Goal: Task Accomplishment & Management: Use online tool/utility

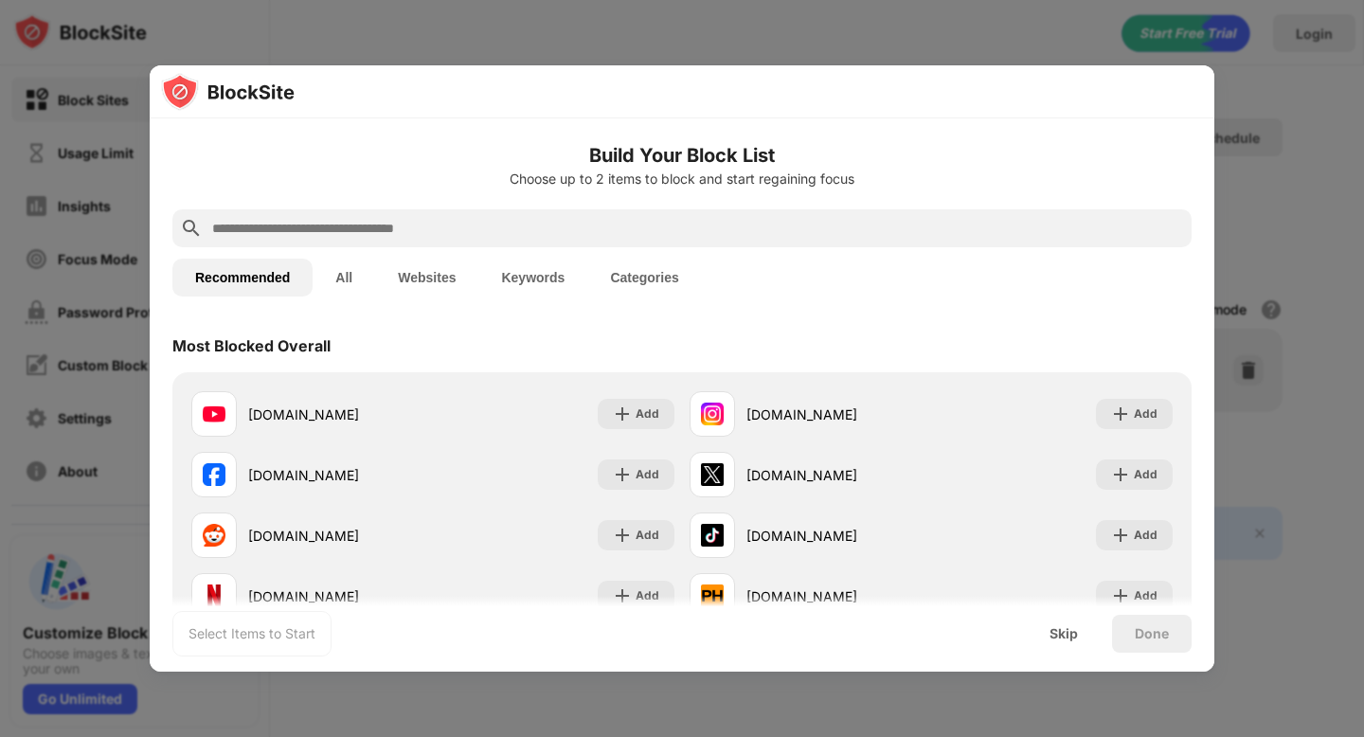
click at [598, 237] on input "text" at bounding box center [697, 228] width 974 height 23
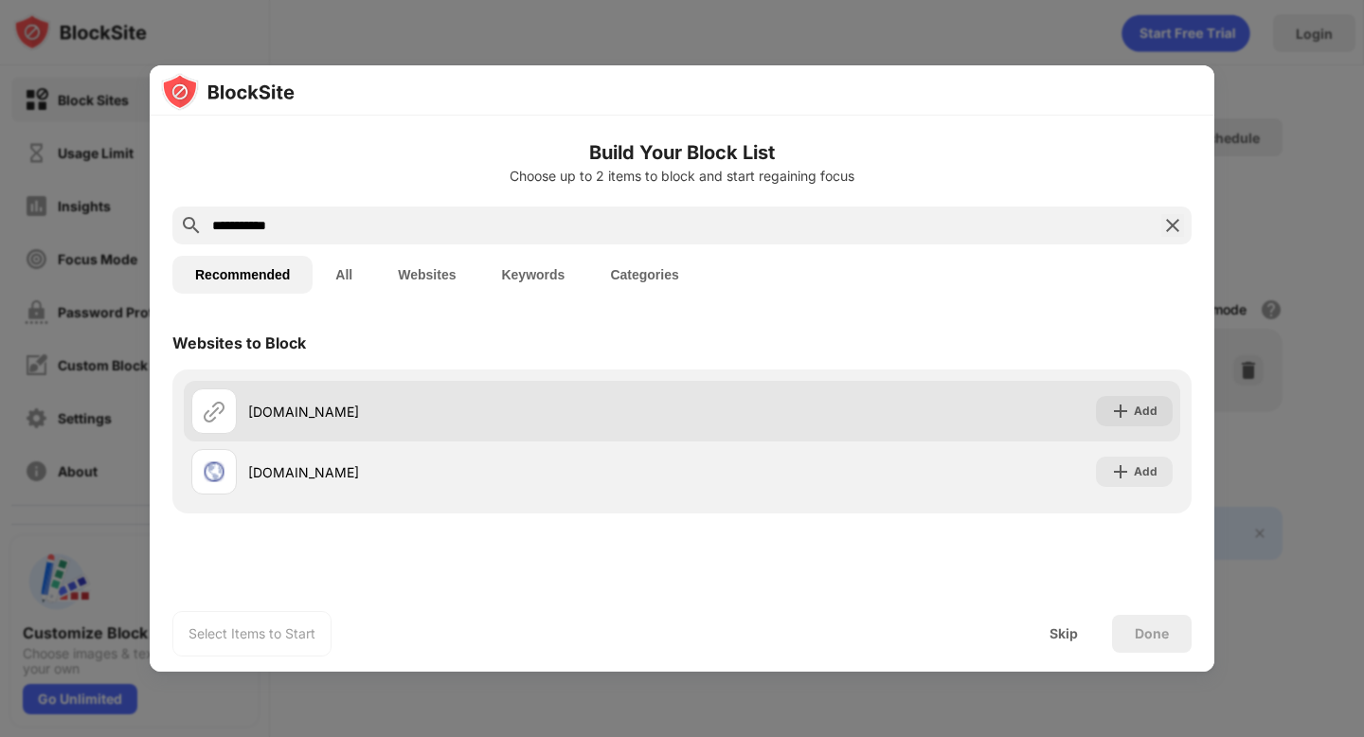
type input "**********"
click at [656, 394] on div "[DOMAIN_NAME] Add" at bounding box center [682, 411] width 996 height 61
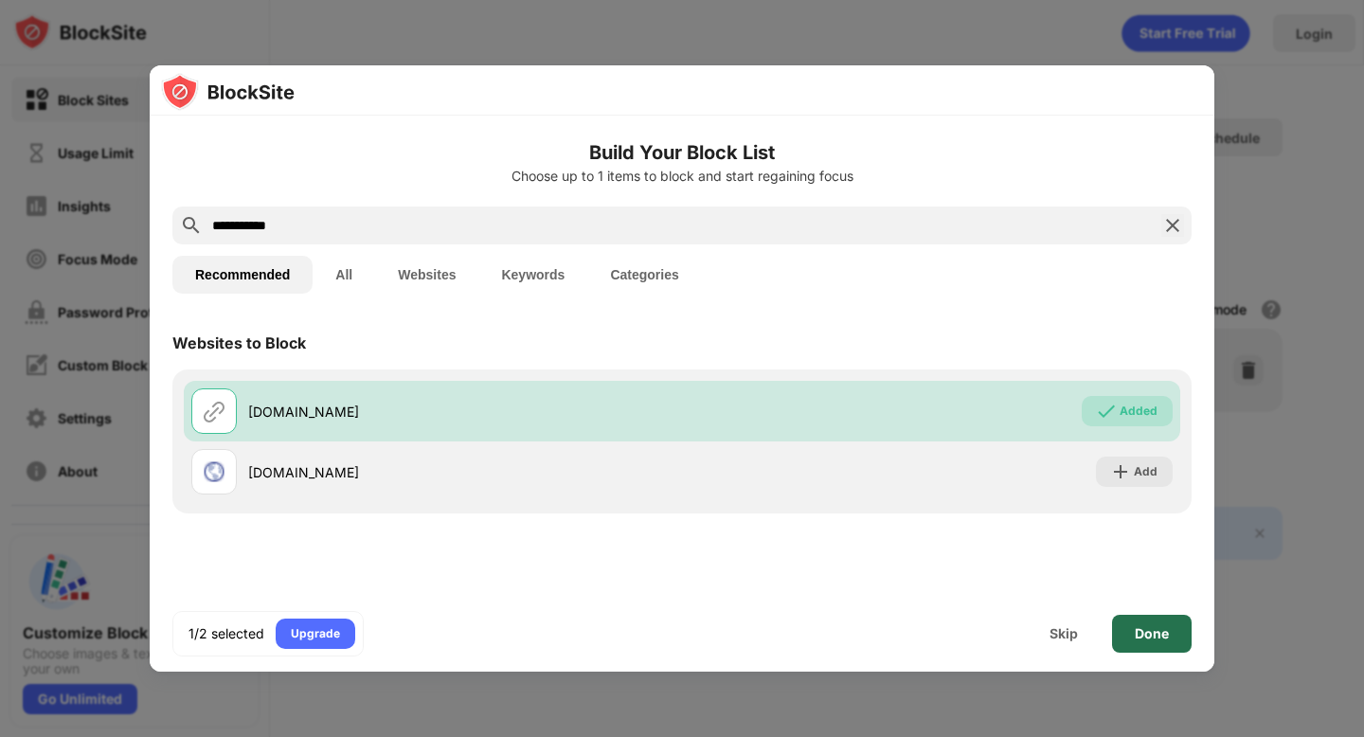
click at [656, 623] on div "Done" at bounding box center [1152, 634] width 80 height 38
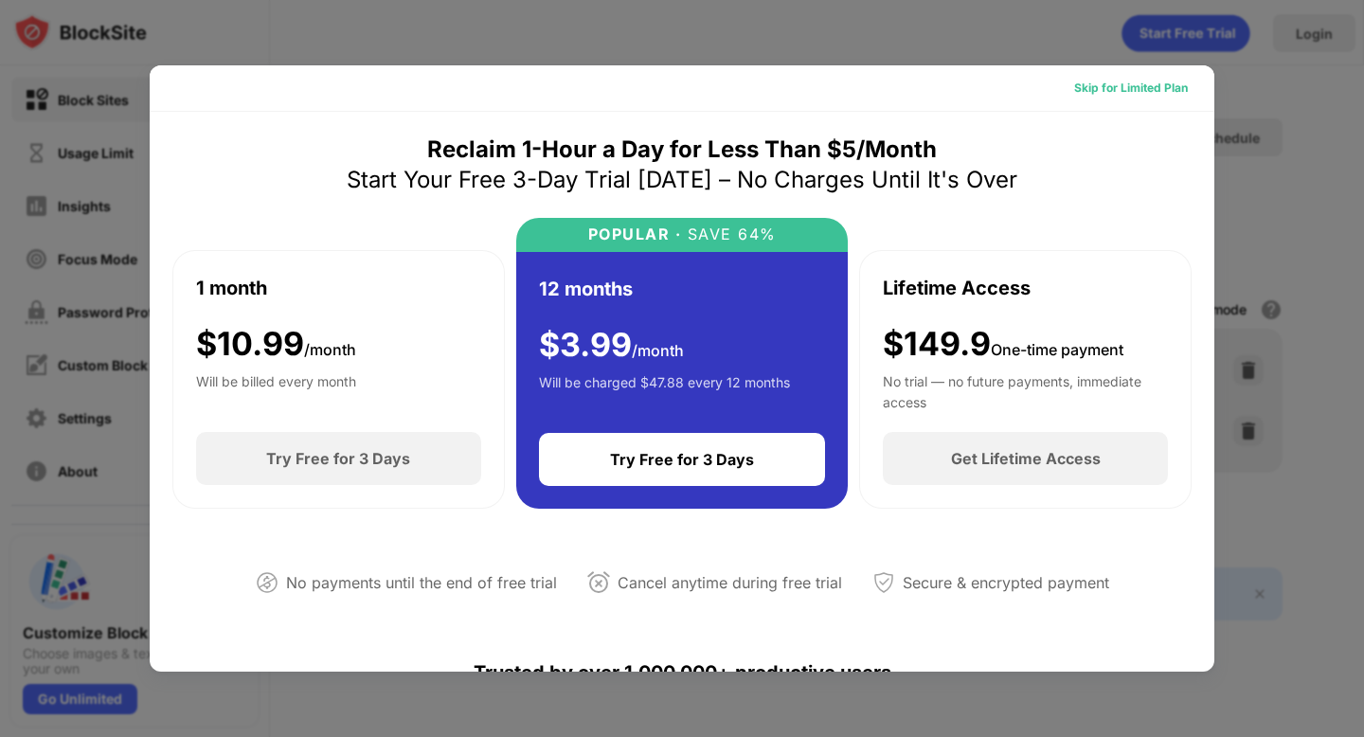
click at [656, 97] on div "Skip for Limited Plan" at bounding box center [1131, 88] width 114 height 19
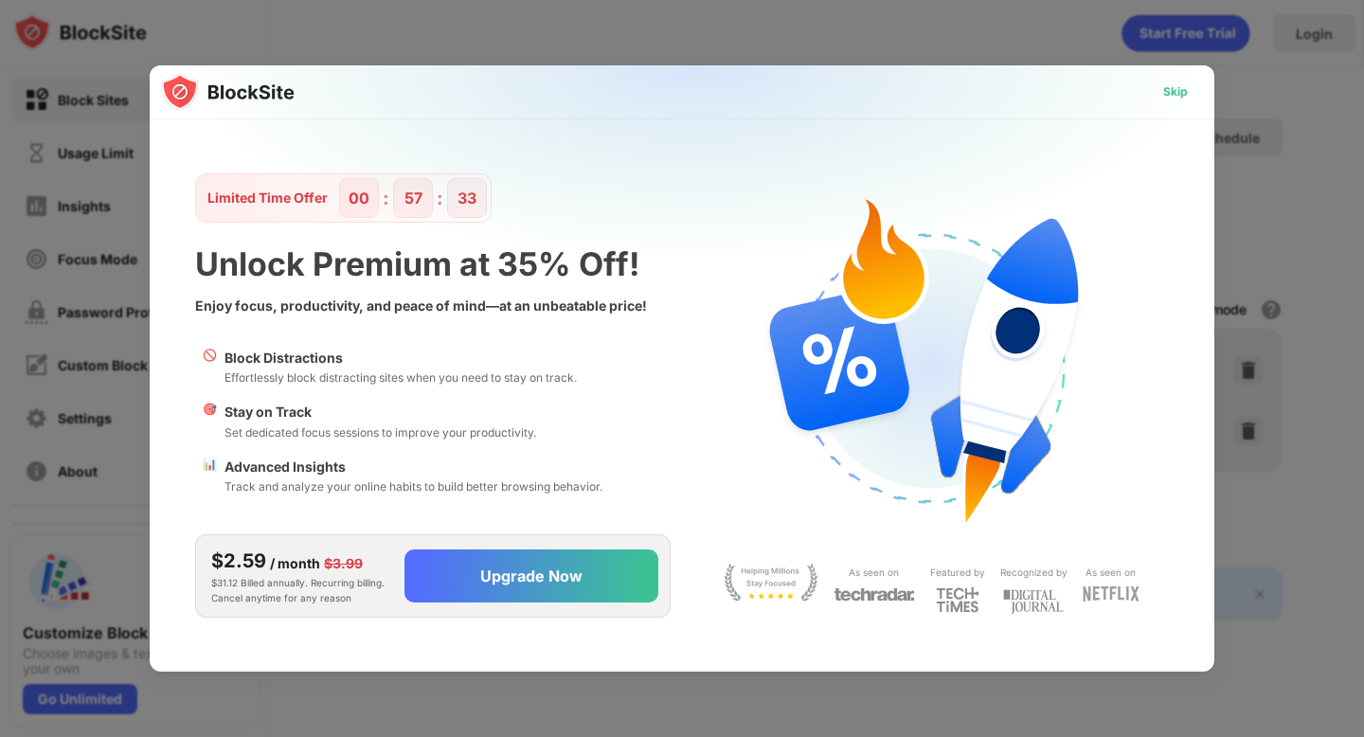
click at [656, 93] on div "Skip" at bounding box center [1175, 92] width 55 height 30
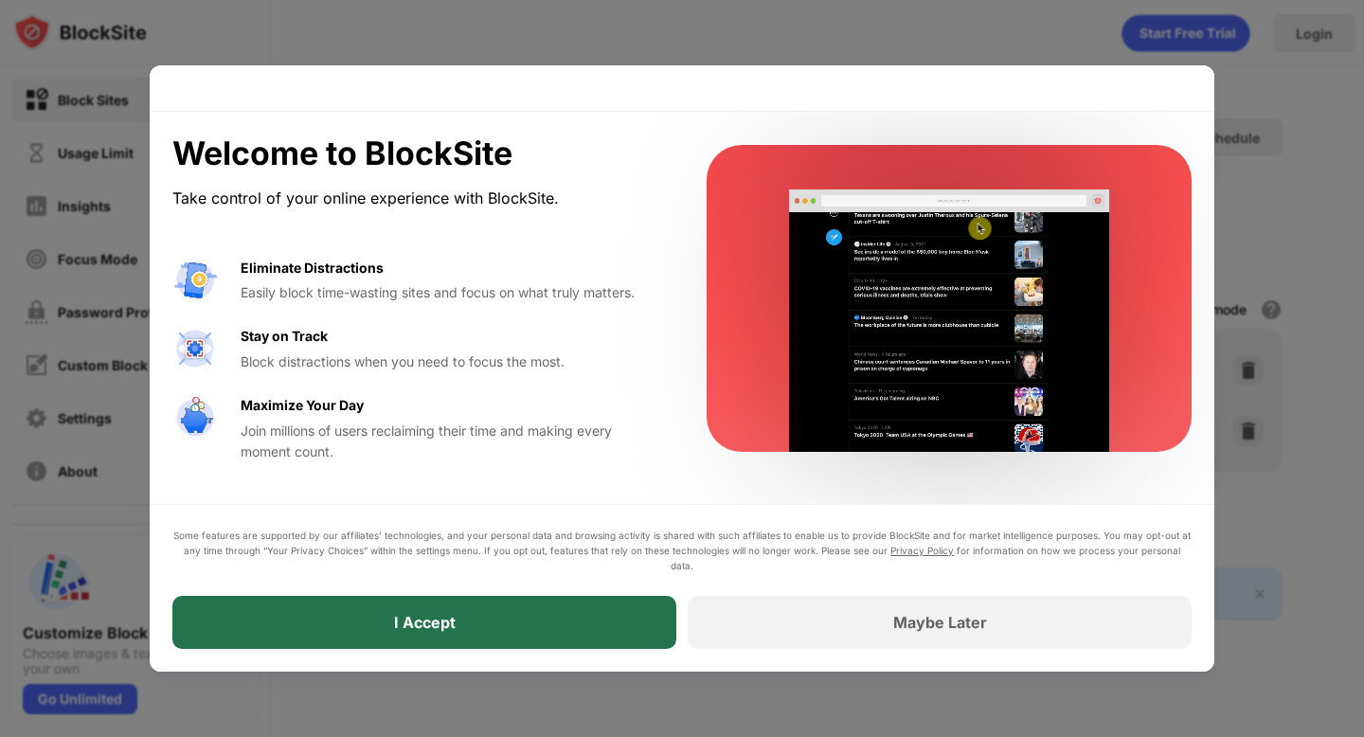
click at [546, 623] on div "I Accept" at bounding box center [424, 622] width 504 height 53
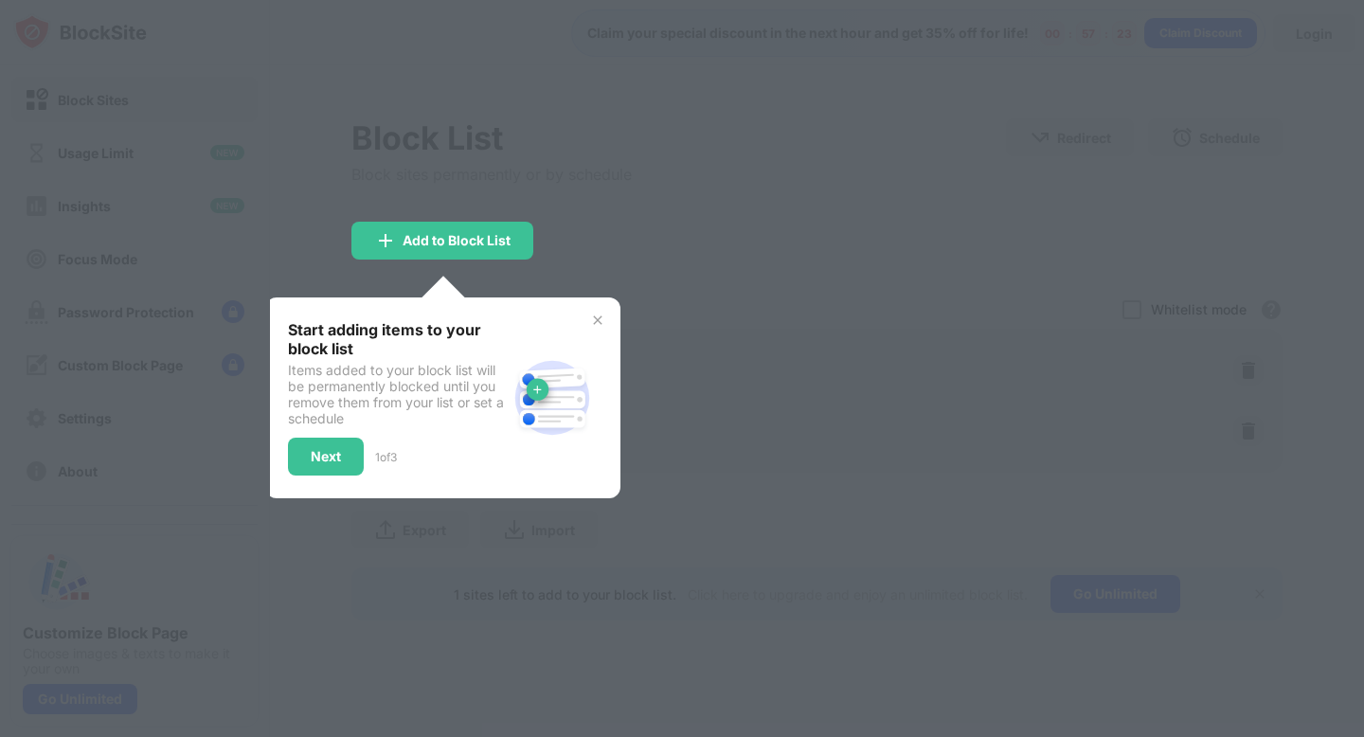
click at [318, 262] on div at bounding box center [682, 368] width 1364 height 737
click at [599, 322] on img at bounding box center [597, 320] width 15 height 15
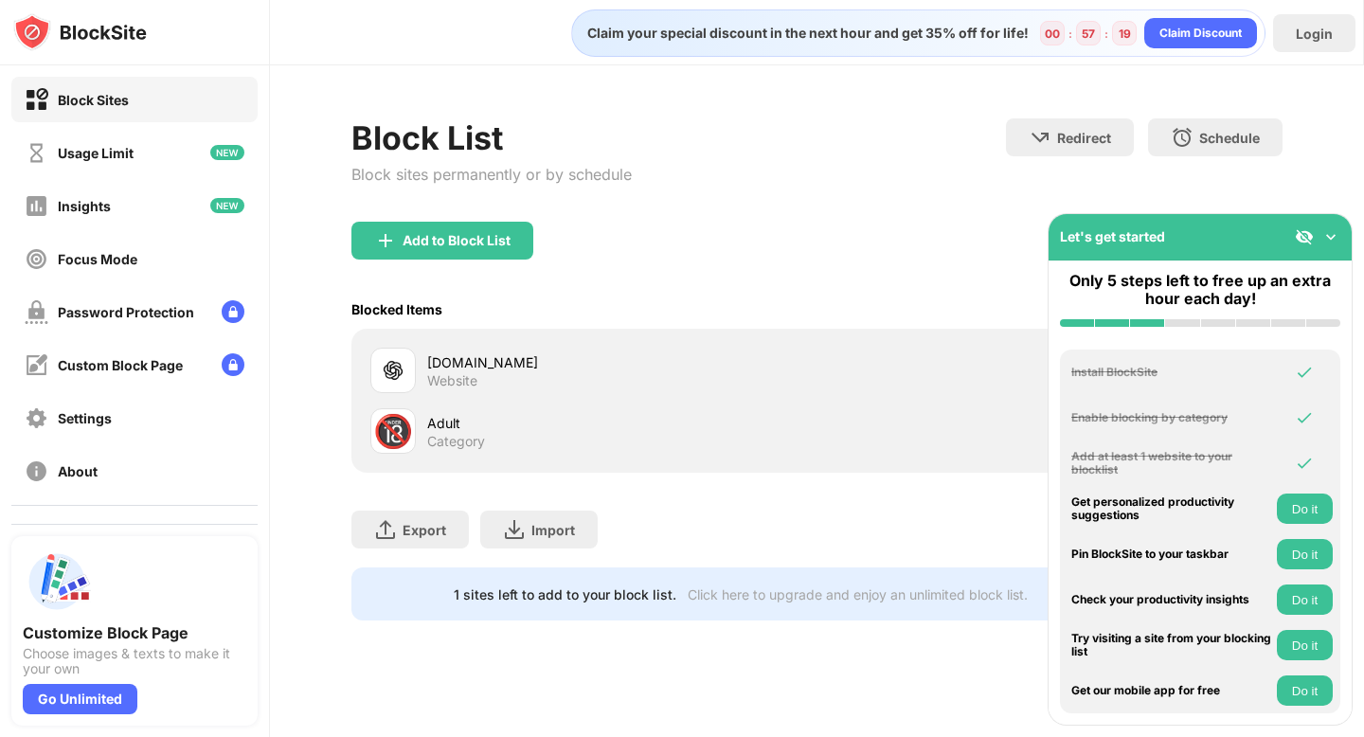
click at [656, 249] on div "Let's get started" at bounding box center [1199, 237] width 303 height 46
click at [656, 242] on img at bounding box center [1304, 236] width 19 height 19
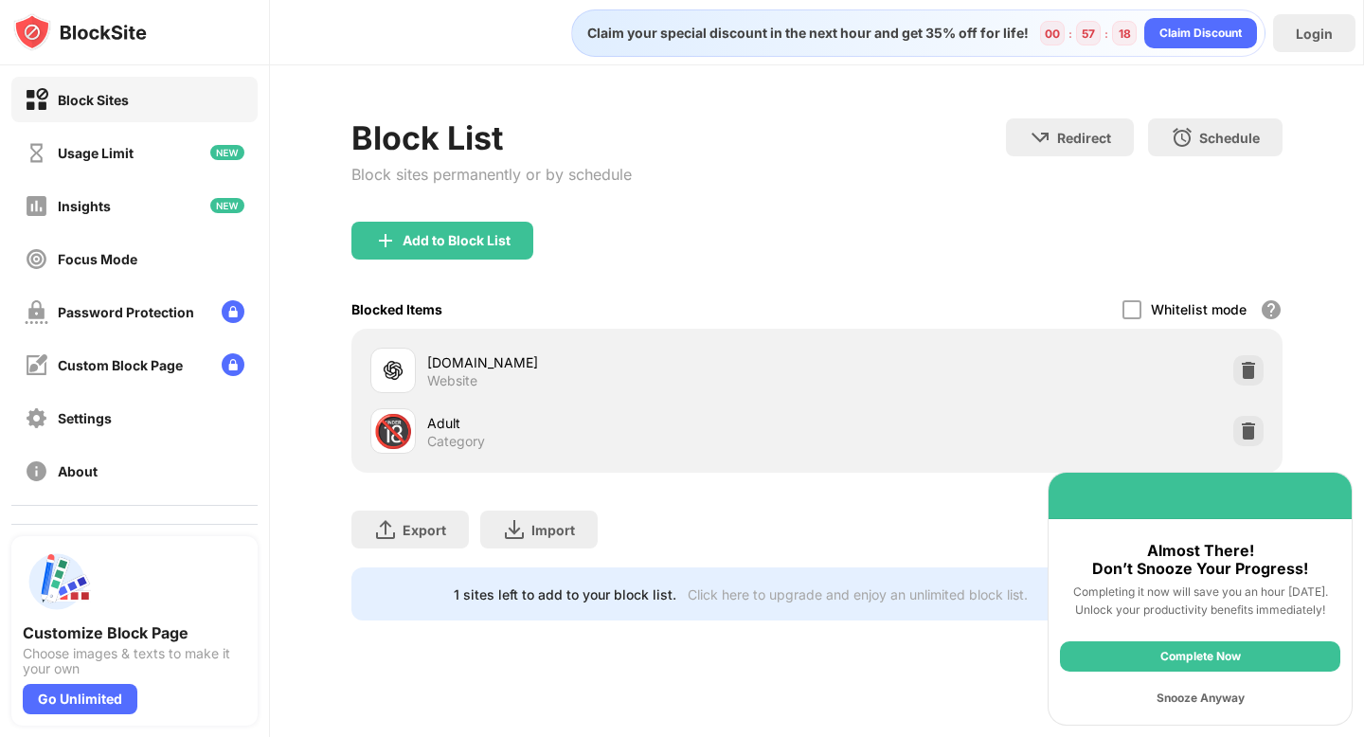
click at [656, 623] on div "Snooze Anyway" at bounding box center [1200, 698] width 280 height 30
